Goal: Find specific page/section: Find specific page/section

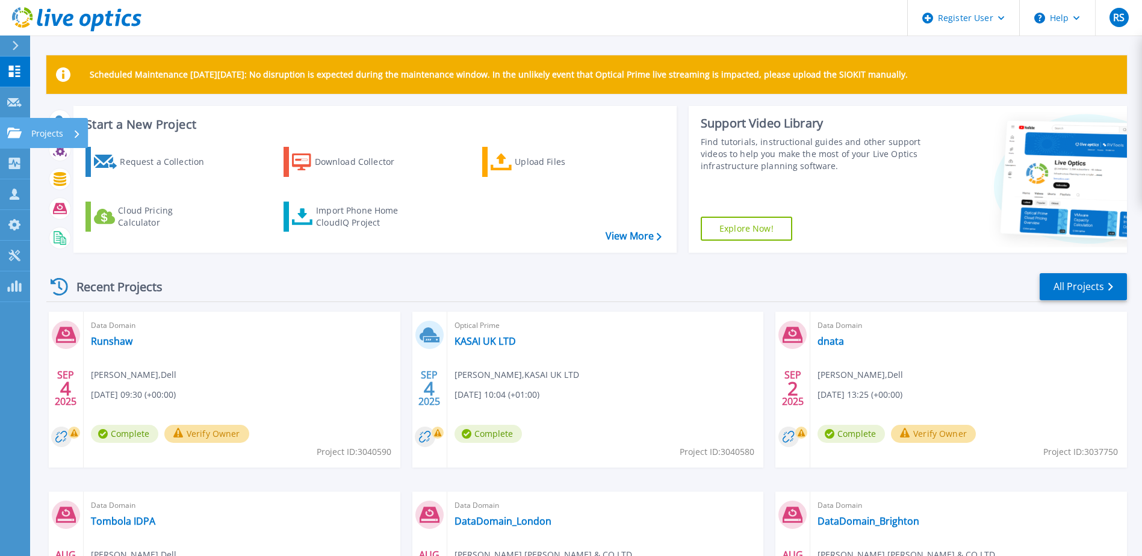
click at [10, 137] on icon at bounding box center [14, 133] width 14 height 10
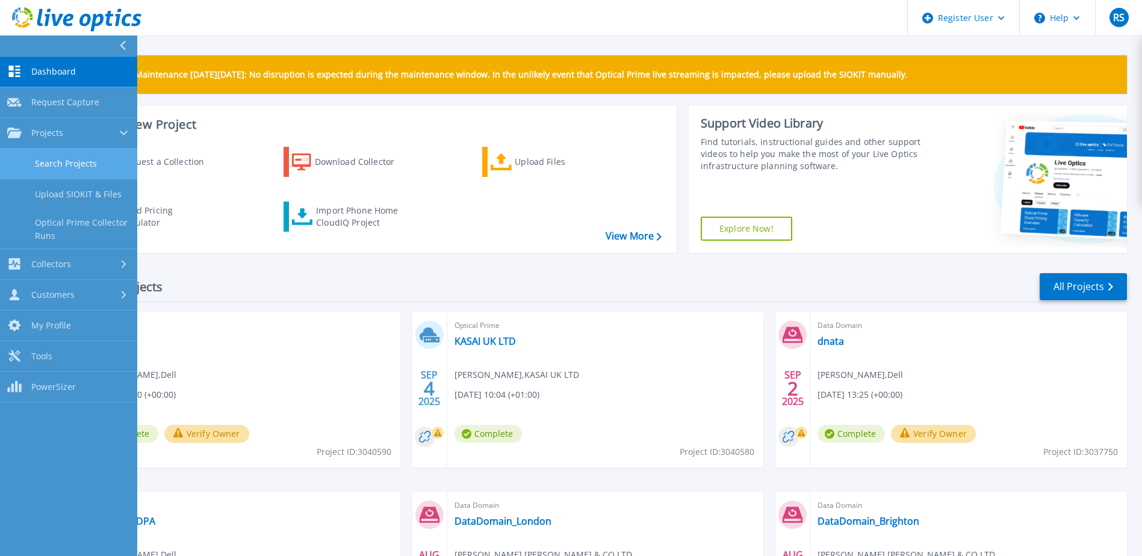
click at [52, 163] on link "Search Projects" at bounding box center [68, 164] width 137 height 31
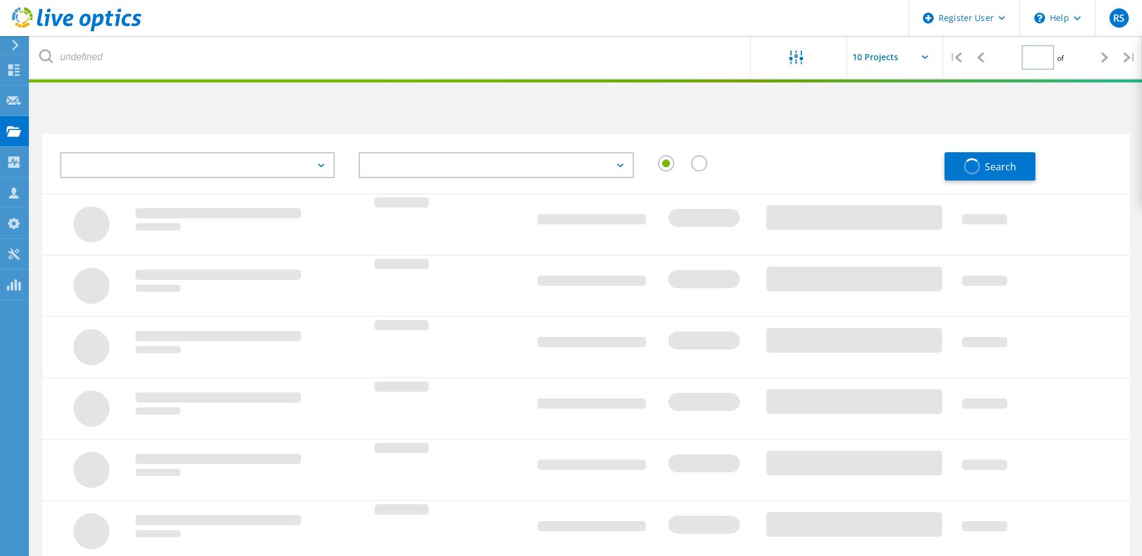
type input "1"
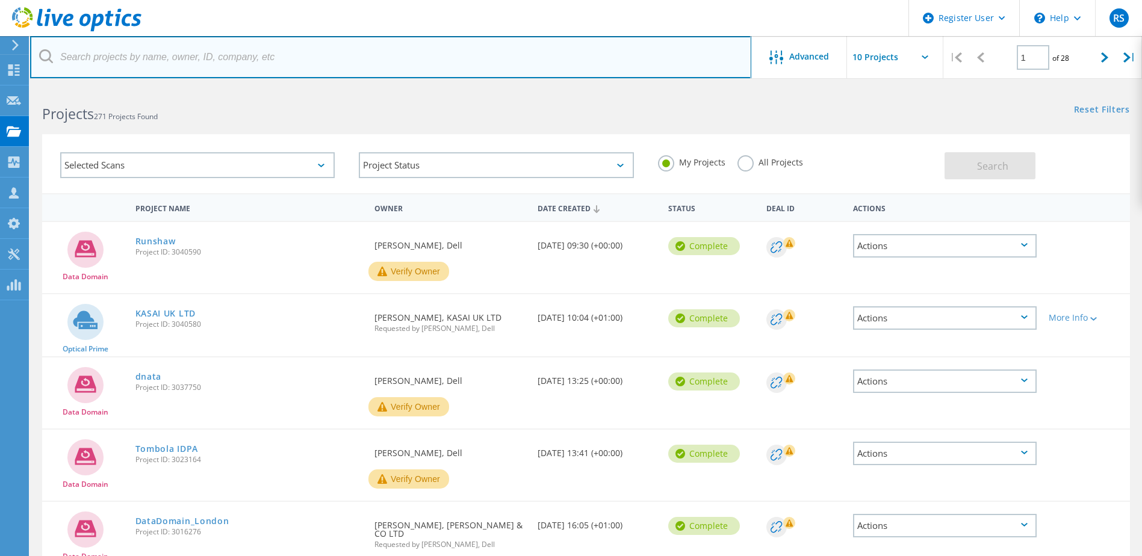
click at [194, 58] on input "text" at bounding box center [390, 57] width 721 height 42
click at [137, 55] on input "text" at bounding box center [390, 57] width 721 height 42
paste input "Pragmatic"
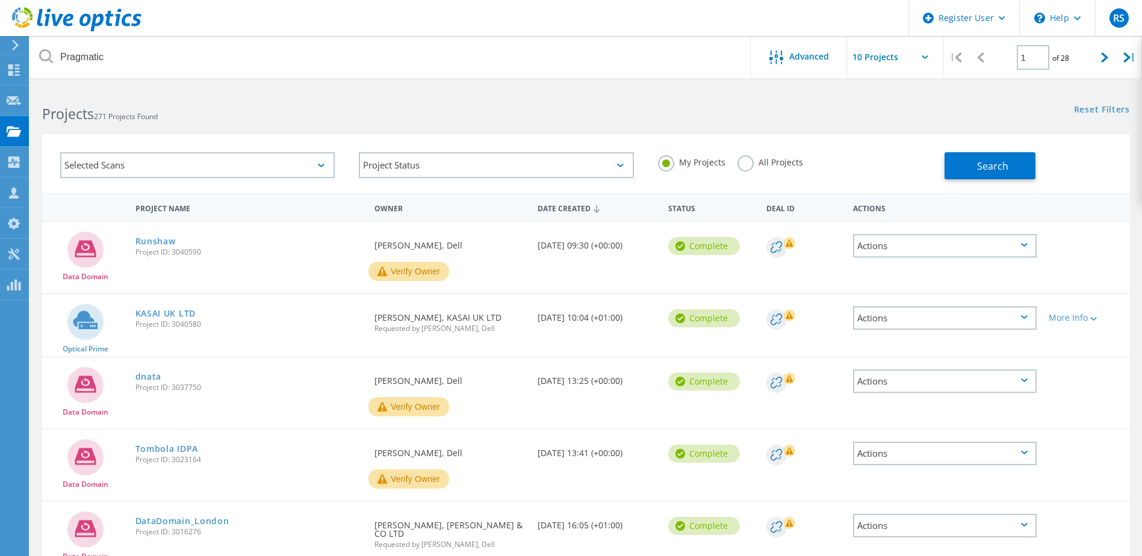
click at [734, 158] on div "My Projects All Projects" at bounding box center [795, 162] width 299 height 45
click at [743, 164] on label "All Projects" at bounding box center [770, 160] width 66 height 11
click at [0, 0] on input "All Projects" at bounding box center [0, 0] width 0 height 0
click at [967, 164] on button "Search" at bounding box center [989, 165] width 91 height 27
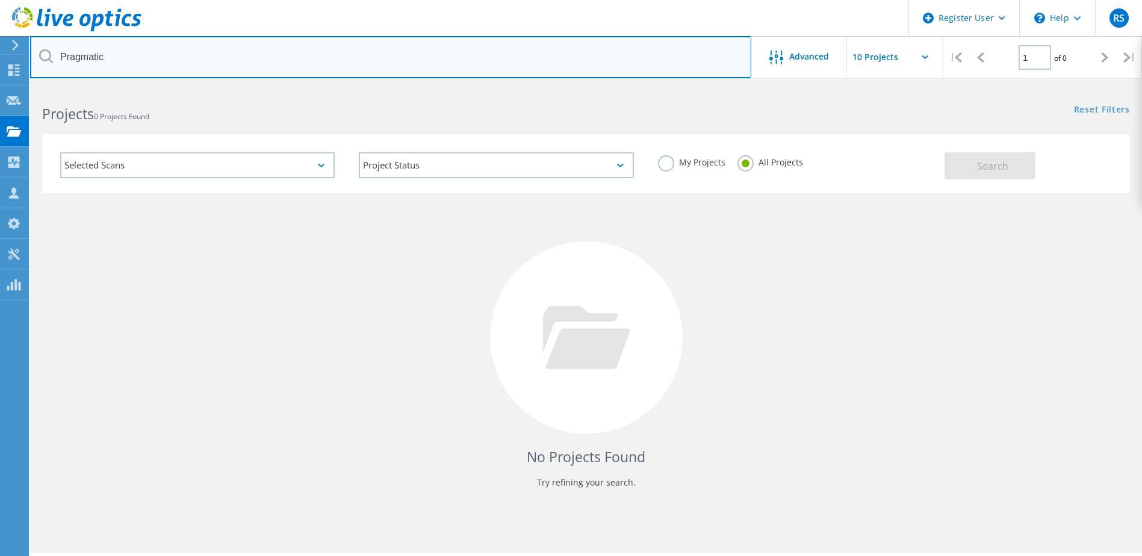
click at [91, 58] on input "Pragmatic" at bounding box center [390, 57] width 721 height 42
drag, startPoint x: 82, startPoint y: 54, endPoint x: 146, endPoint y: 55, distance: 63.2
click at [146, 55] on input "Pragmatic" at bounding box center [390, 57] width 721 height 42
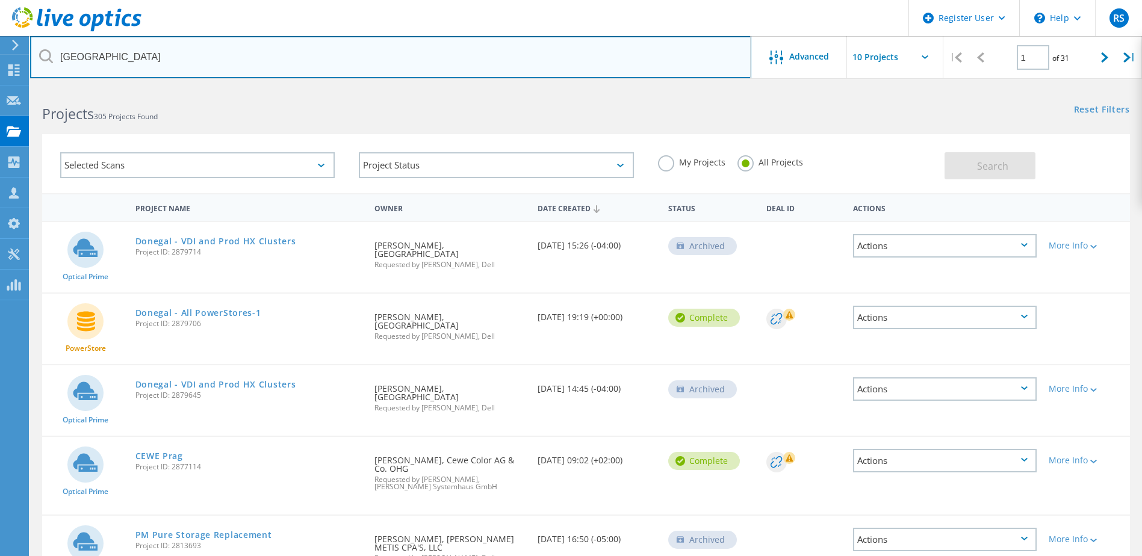
click at [146, 55] on input "[GEOGRAPHIC_DATA]" at bounding box center [390, 57] width 721 height 42
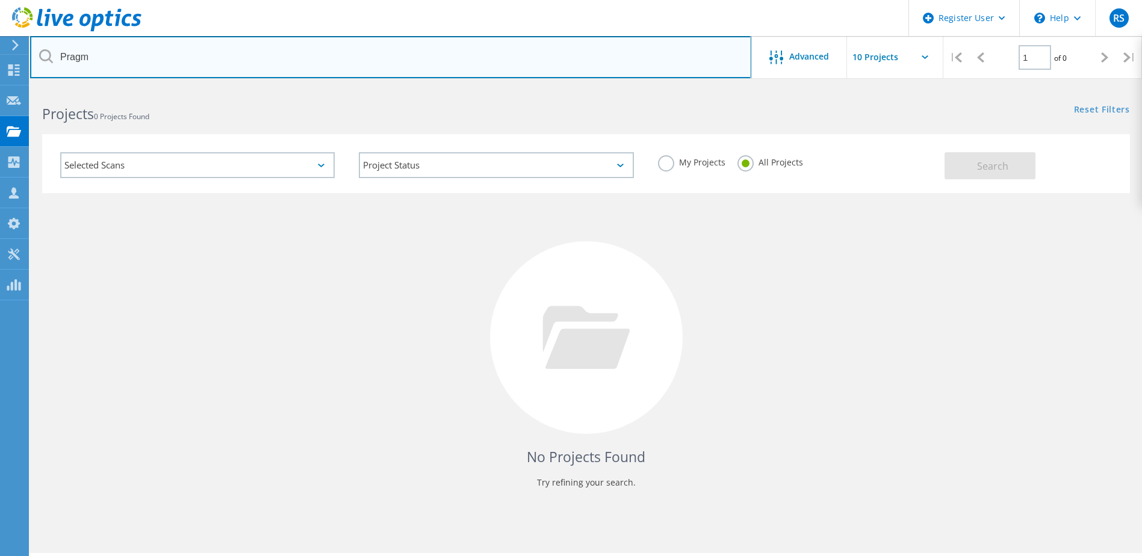
drag, startPoint x: 146, startPoint y: 52, endPoint x: 52, endPoint y: 55, distance: 93.9
click at [52, 55] on div "Pragm" at bounding box center [390, 57] width 720 height 42
click at [138, 61] on input "Pragm" at bounding box center [390, 57] width 721 height 42
drag, startPoint x: 222, startPoint y: 62, endPoint x: 184, endPoint y: 60, distance: 38.6
click at [221, 62] on input "Pragmatic" at bounding box center [390, 57] width 721 height 42
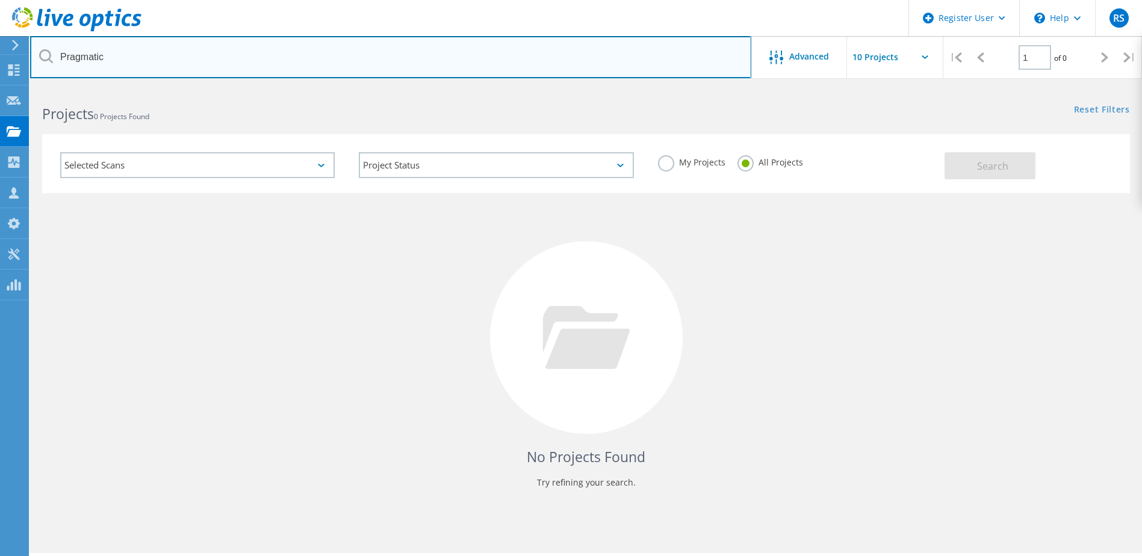
drag, startPoint x: 110, startPoint y: 56, endPoint x: 46, endPoint y: 55, distance: 63.8
click at [46, 55] on div "Pragmatic" at bounding box center [390, 57] width 720 height 42
paste input "fgoodyear@mti.com"
type input "fgoodyear@mti.com"
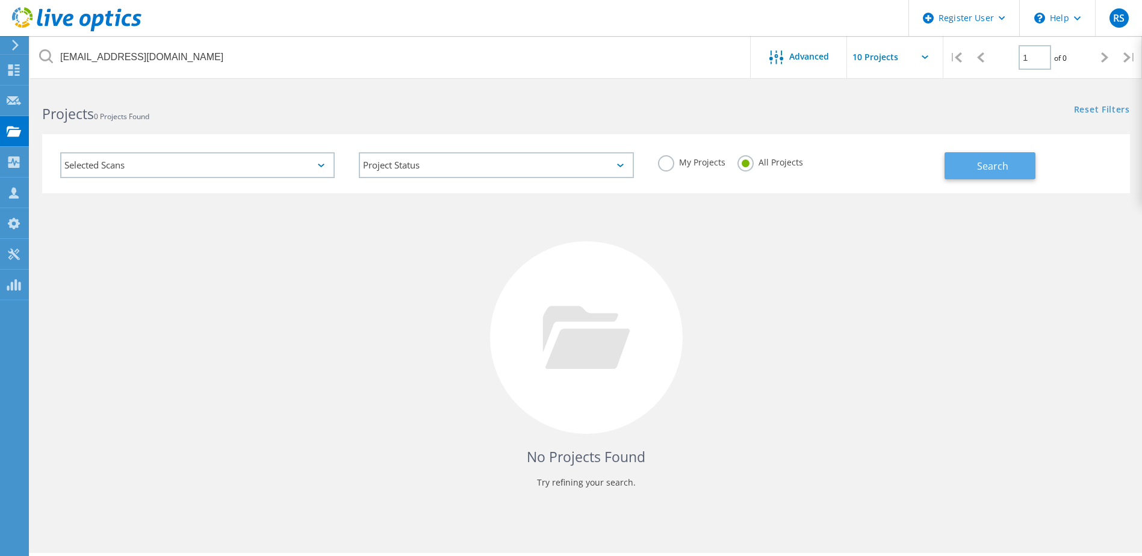
click at [974, 166] on button "Search" at bounding box center [989, 165] width 91 height 27
click at [173, 236] on div "No Projects Found Try refining your search." at bounding box center [586, 348] width 1088 height 311
click at [11, 72] on use at bounding box center [13, 69] width 11 height 11
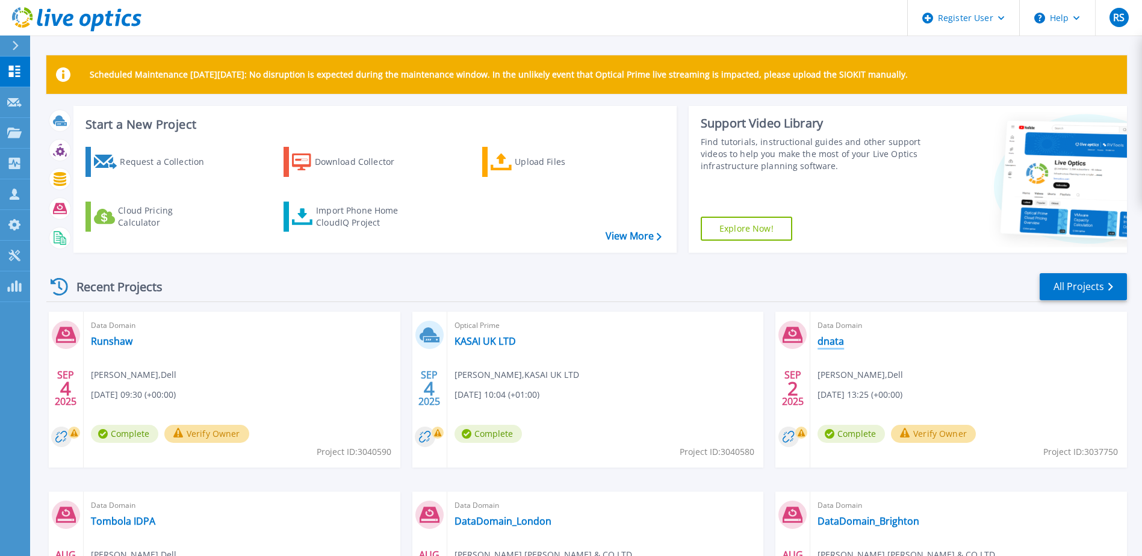
click at [833, 341] on link "dnata" at bounding box center [830, 341] width 26 height 12
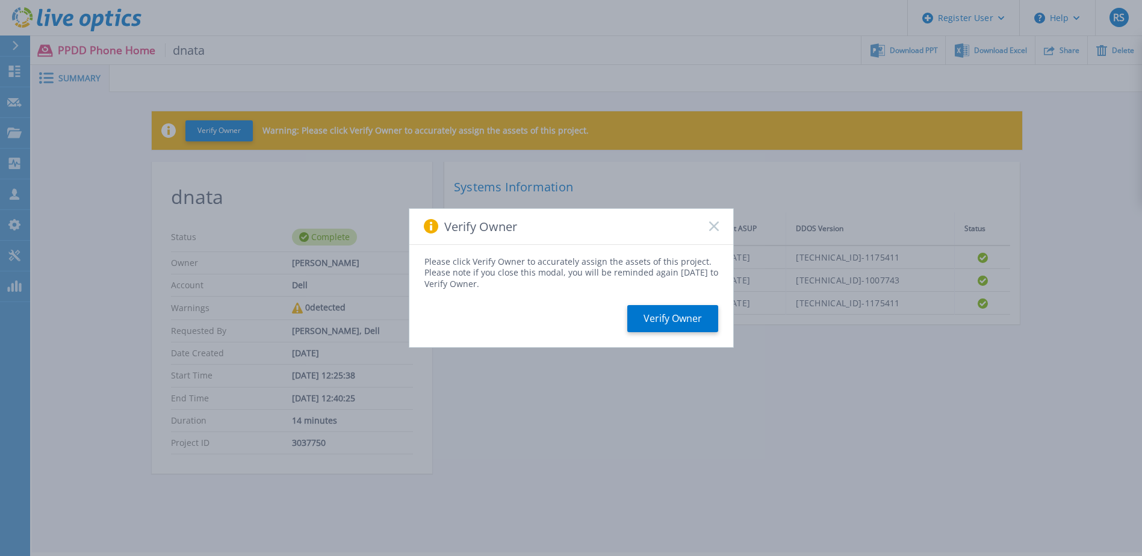
click at [712, 226] on rect at bounding box center [713, 226] width 10 height 10
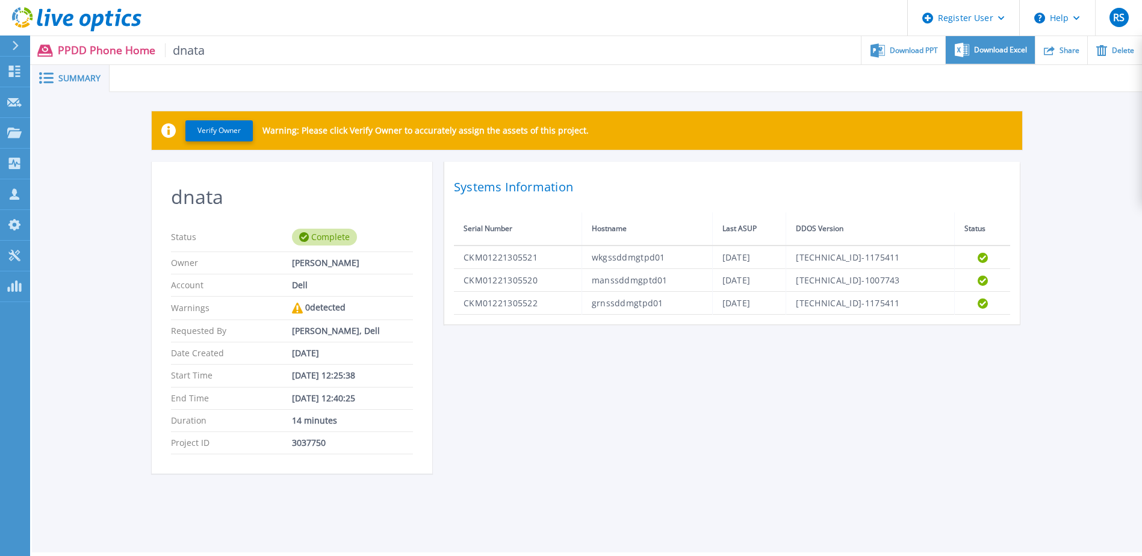
click at [993, 51] on span "Download Excel" at bounding box center [1000, 49] width 53 height 7
click at [1085, 134] on div "Verify Owner Warning: Please click Verify Owner to accurately assign the assets…" at bounding box center [587, 299] width 1110 height 414
